Goal: Information Seeking & Learning: Learn about a topic

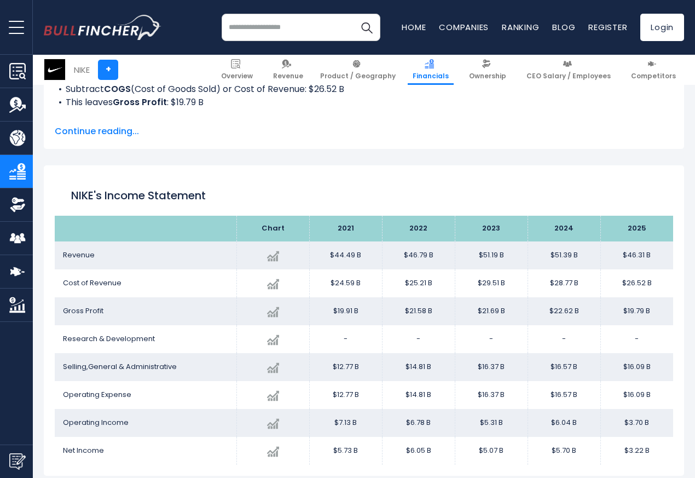
scroll to position [592, 0]
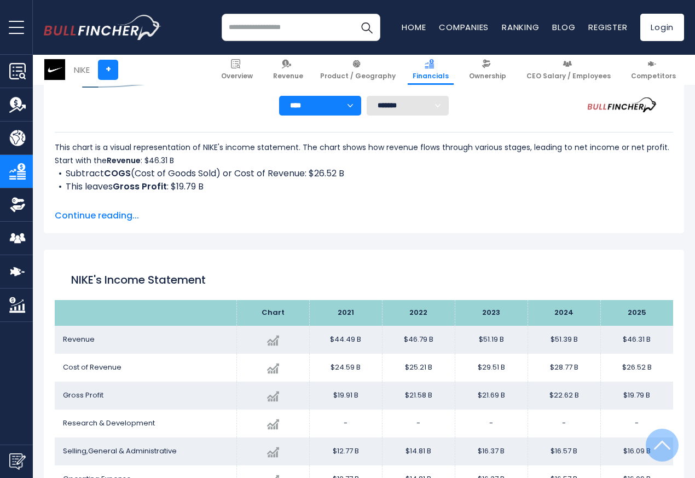
scroll to position [592, 0]
